Goal: Task Accomplishment & Management: Manage account settings

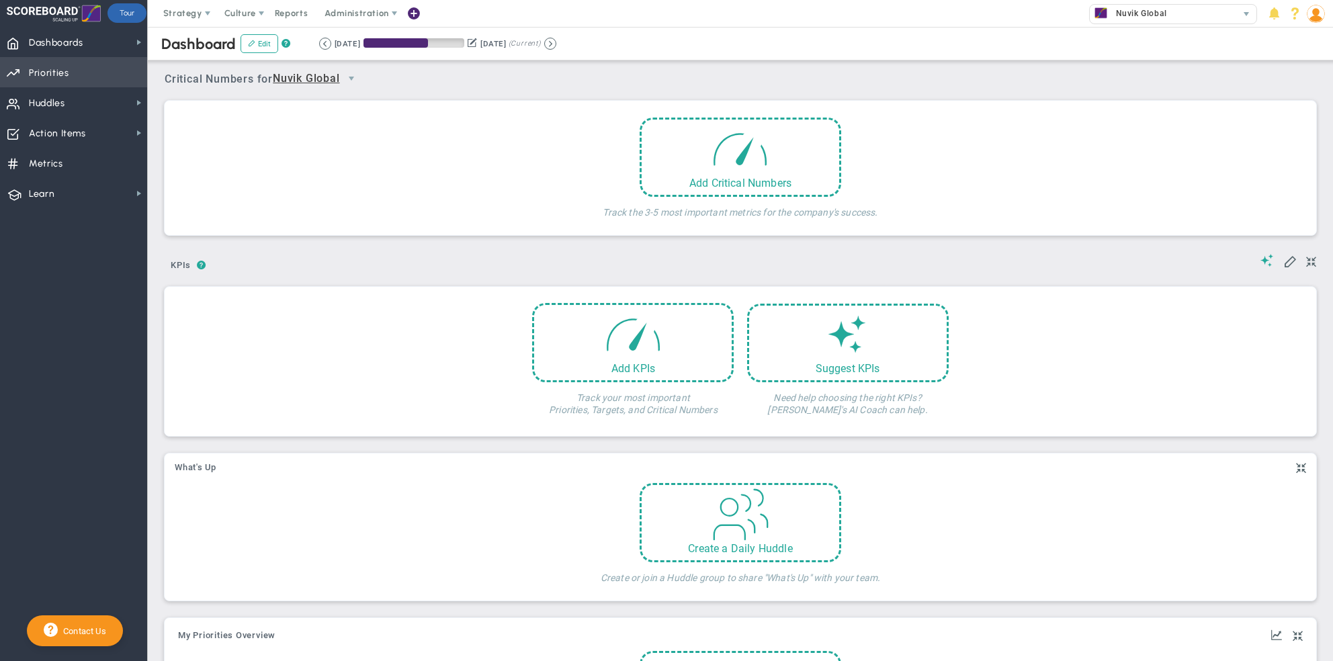
click at [65, 83] on span "Priorities" at bounding box center [49, 73] width 40 height 28
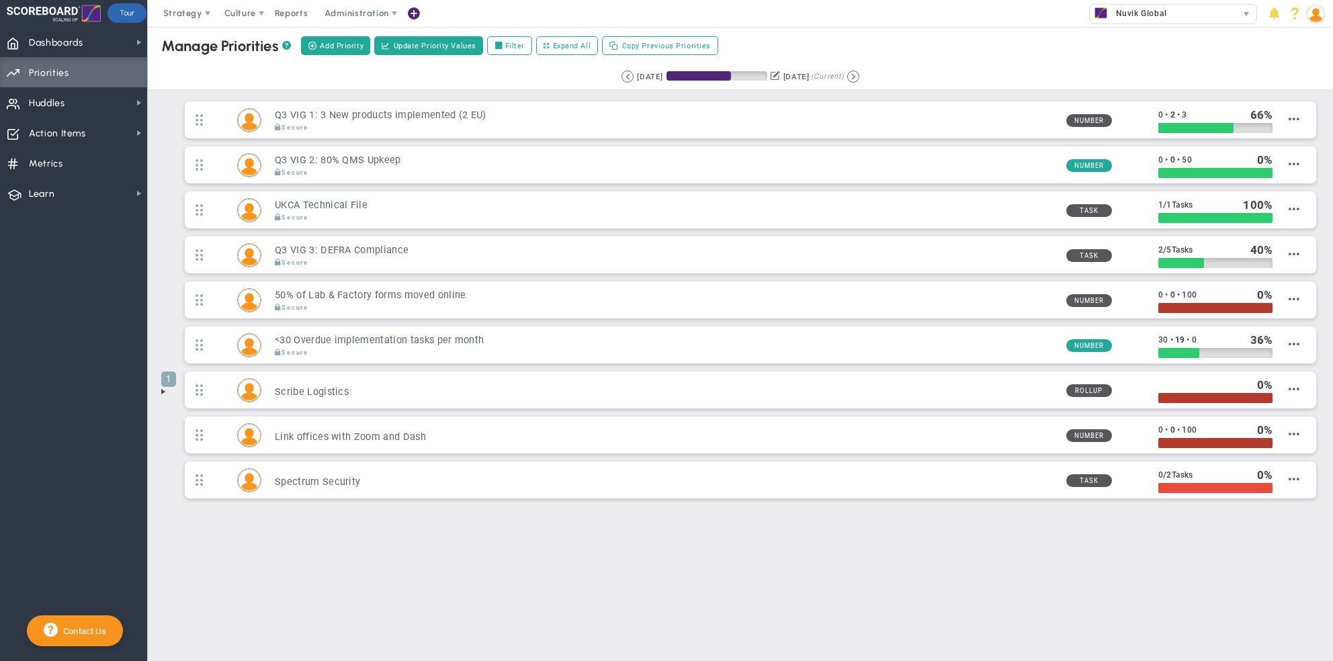
click at [319, 566] on div "Manage OKRs ? Manage Priorities ? Create Project Add Priority Update Priority V…" at bounding box center [740, 305] width 1185 height 556
click at [495, 46] on span at bounding box center [499, 44] width 9 height 9
click at [497, 46] on input "Filter" at bounding box center [501, 46] width 9 height 9
checkbox input "true"
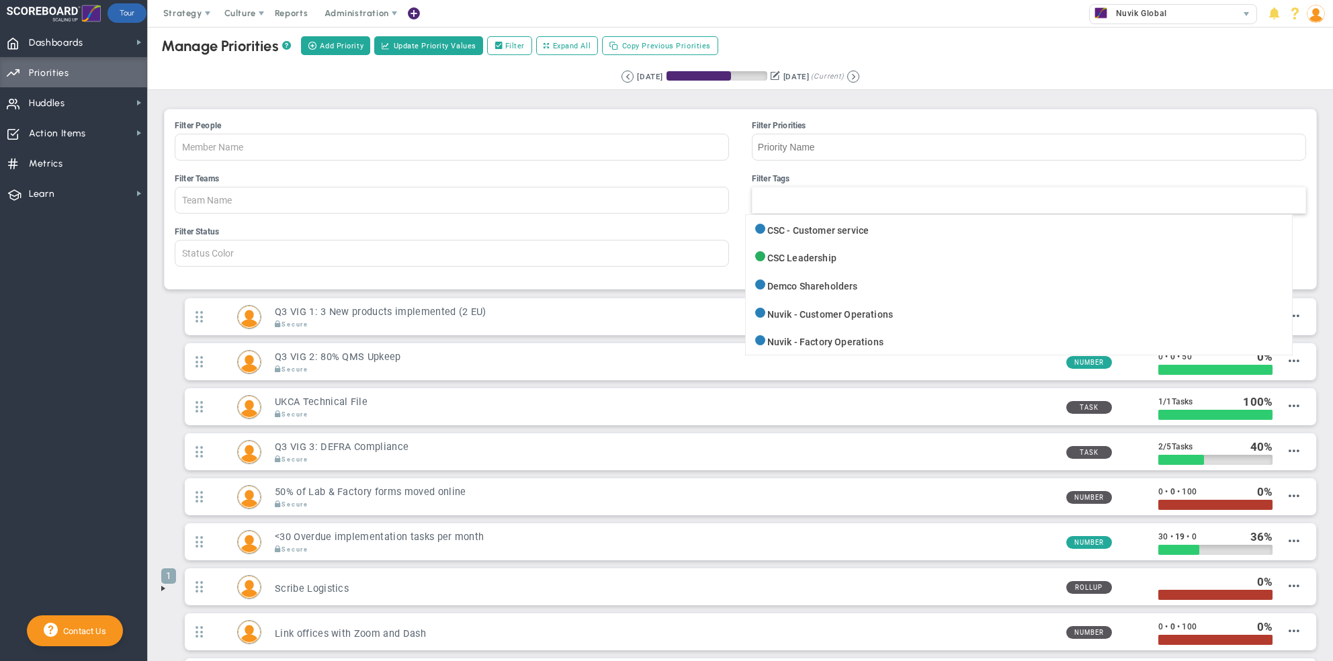
click at [793, 199] on div at bounding box center [1029, 200] width 554 height 27
click at [783, 199] on input "Filter Tags CSC - Customer service CSC Leadership Demco Shareholders Nuvik - Cu…" at bounding box center [768, 200] width 30 height 26
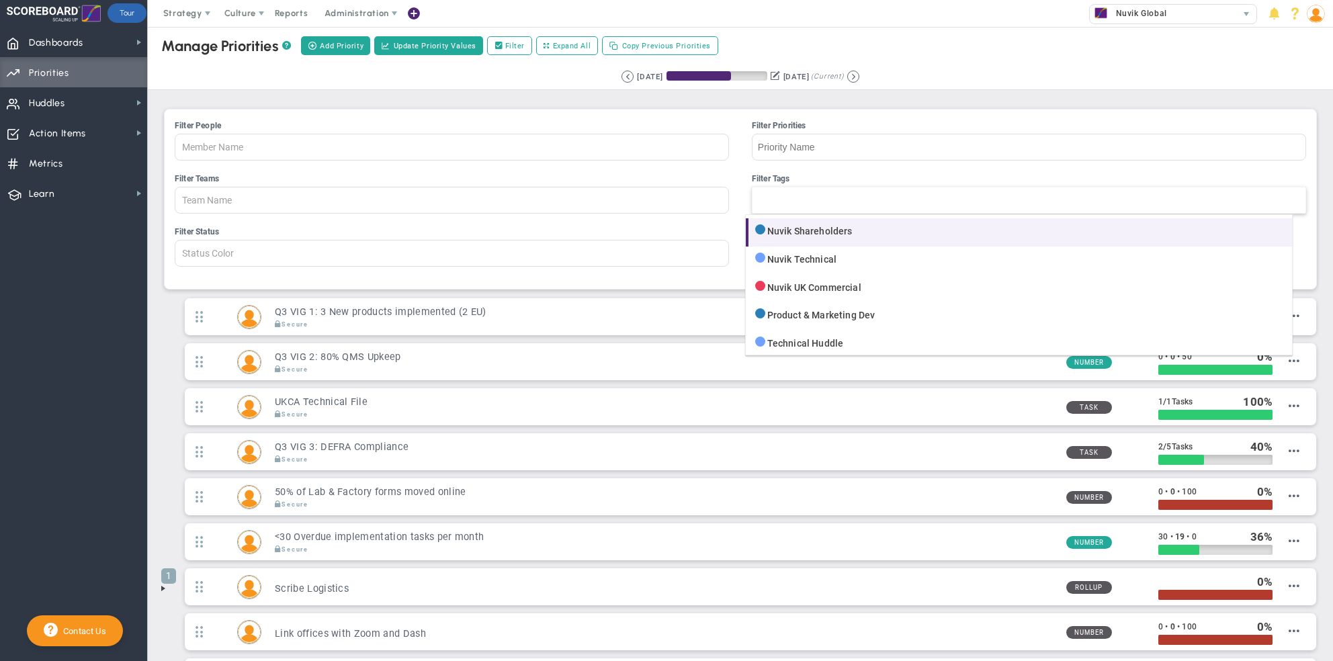
click at [846, 237] on li "Nuvik Shareholders" at bounding box center [1019, 232] width 546 height 28
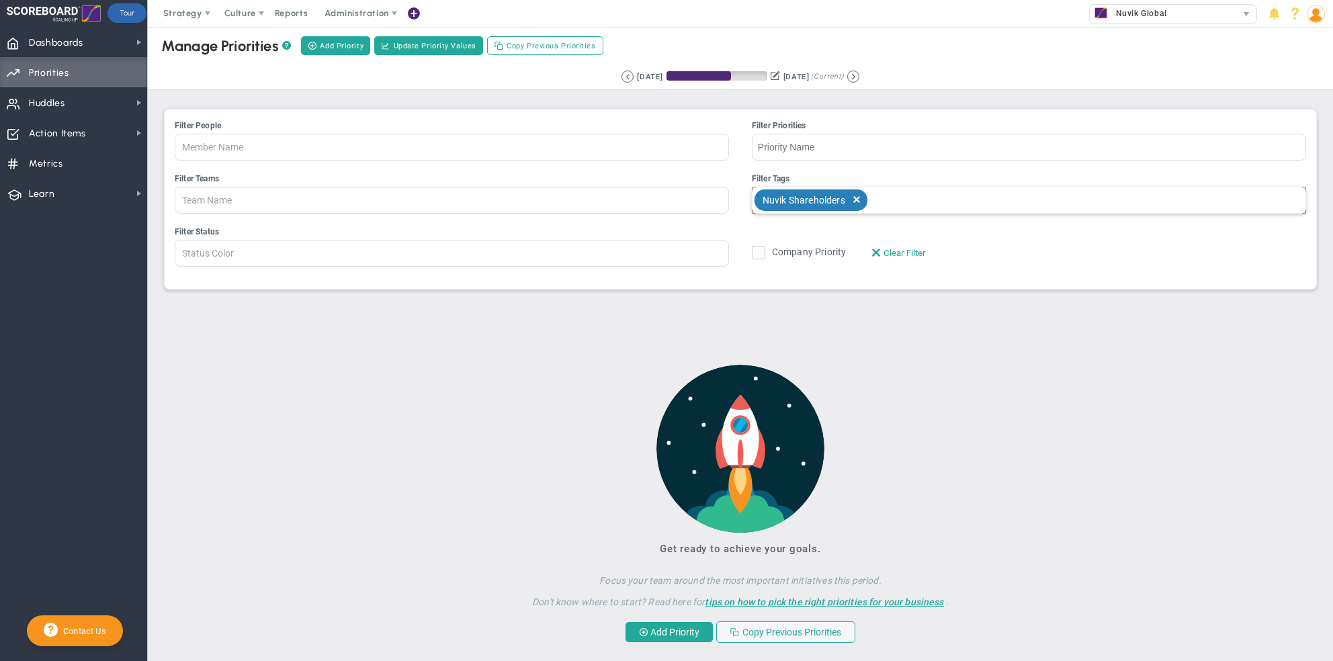
scroll to position [2, 0]
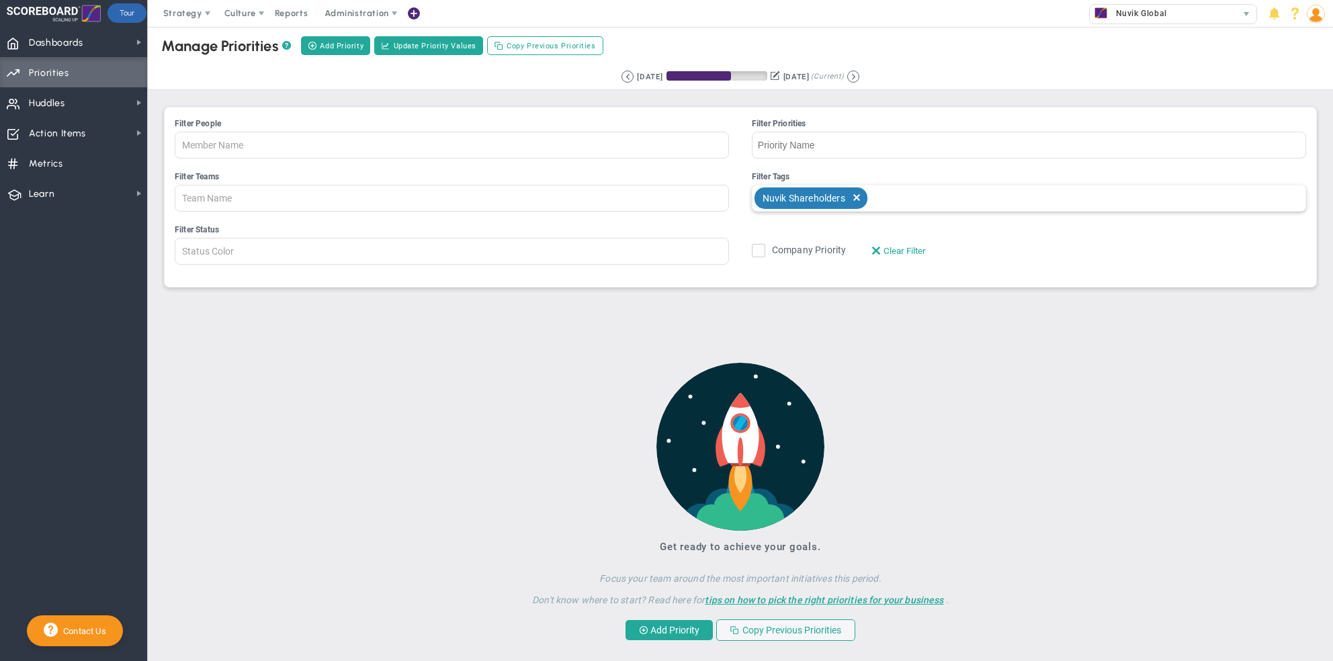
click at [849, 194] on span "delete" at bounding box center [856, 198] width 15 height 22
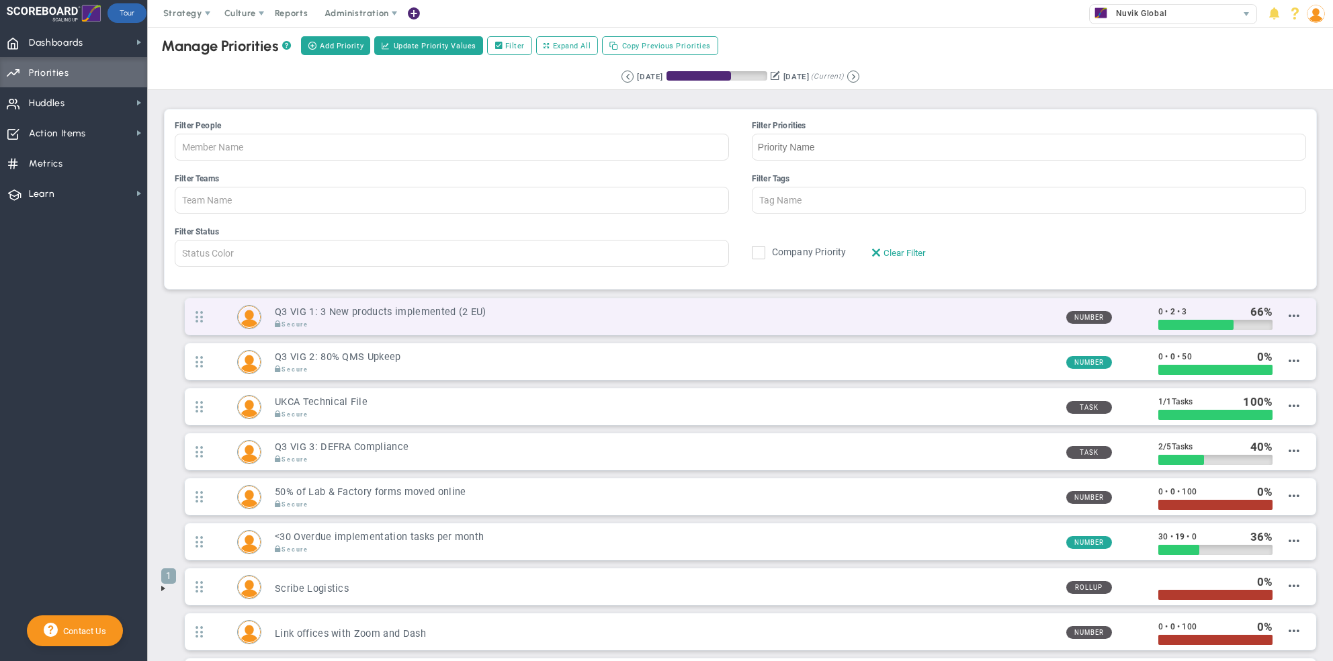
drag, startPoint x: 69, startPoint y: 376, endPoint x: 364, endPoint y: 328, distance: 298.8
click at [69, 376] on nav "Dashboards Dashboards My Dashboard Company Dashboard Annual Initiatives" at bounding box center [74, 344] width 148 height 634
type input "Tag Name"
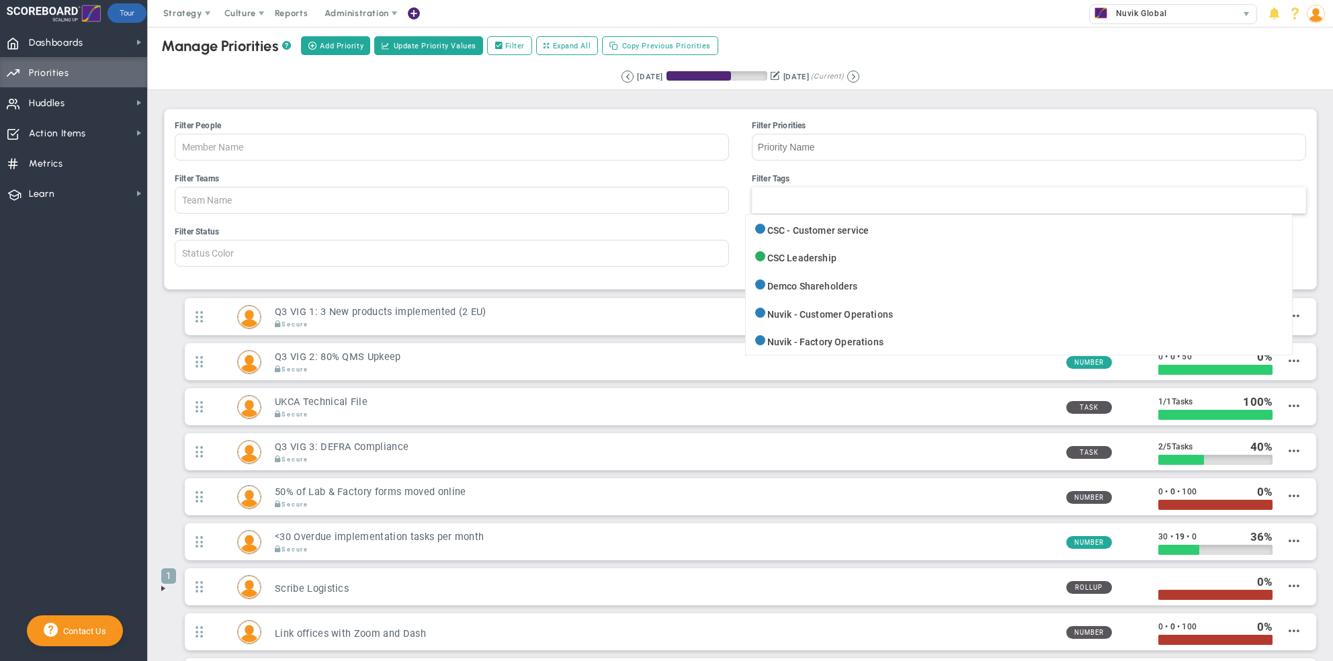
click at [822, 203] on div at bounding box center [1029, 200] width 554 height 27
click at [783, 203] on input "Filter Tags CSC - Customer service CSC Leadership Demco Shareholders Nuvik - Cu…" at bounding box center [768, 200] width 30 height 26
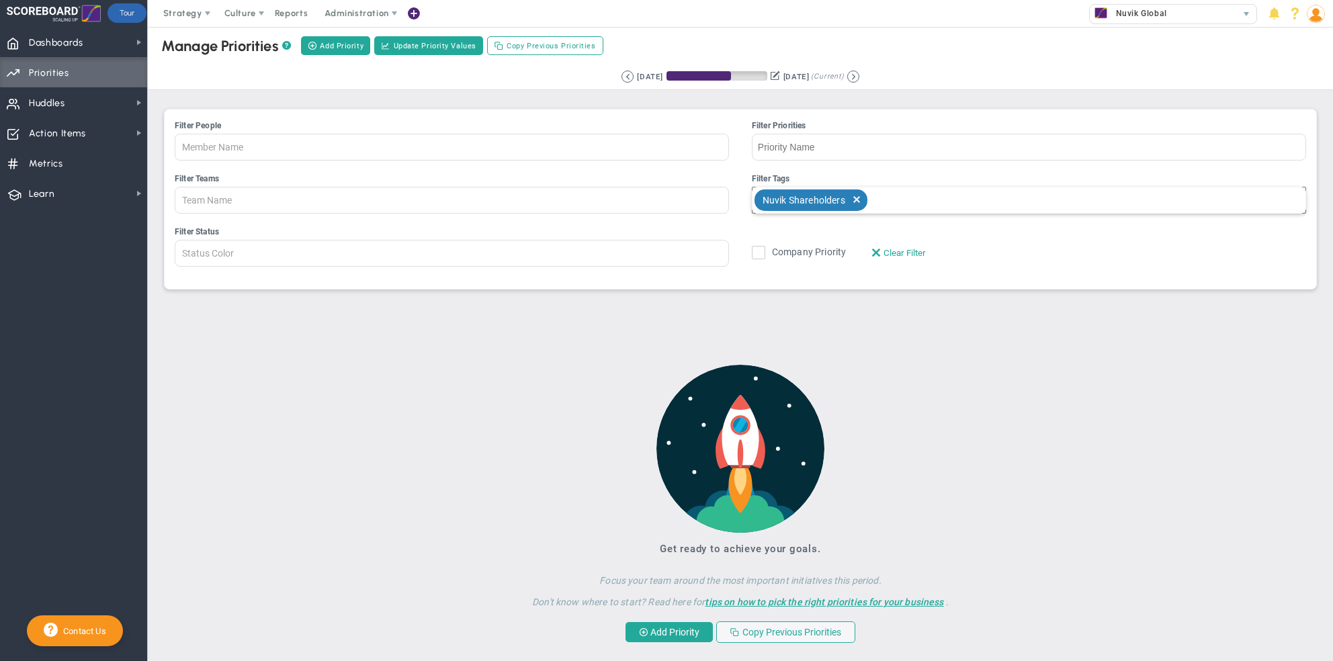
scroll to position [2, 0]
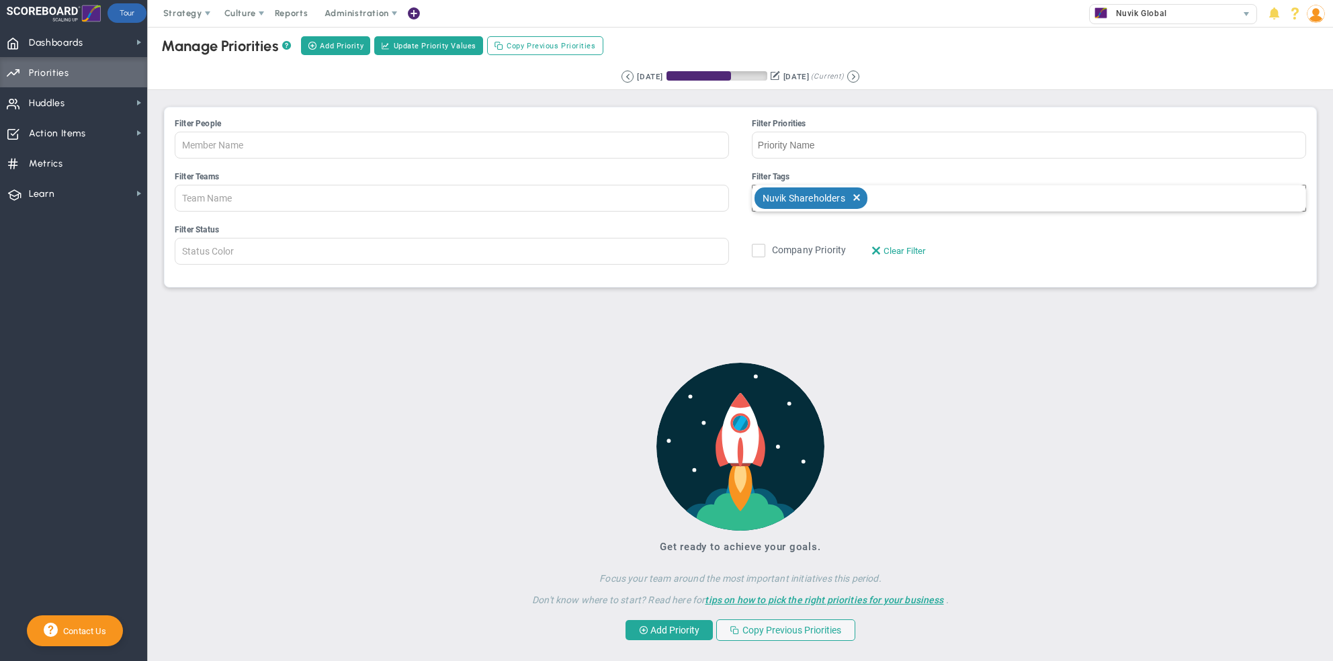
click at [1316, 16] on img at bounding box center [1316, 14] width 18 height 18
click at [1302, 148] on span "Sign Out" at bounding box center [1277, 147] width 109 height 27
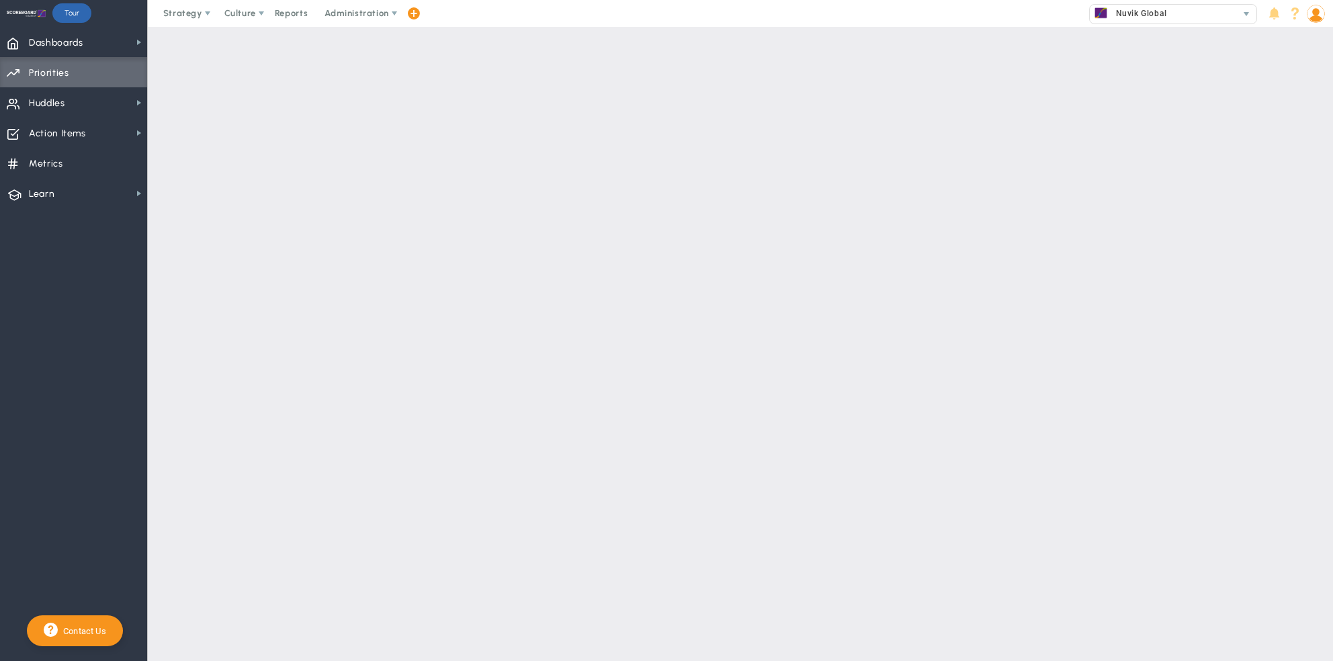
scroll to position [0, 0]
